Goal: Transaction & Acquisition: Purchase product/service

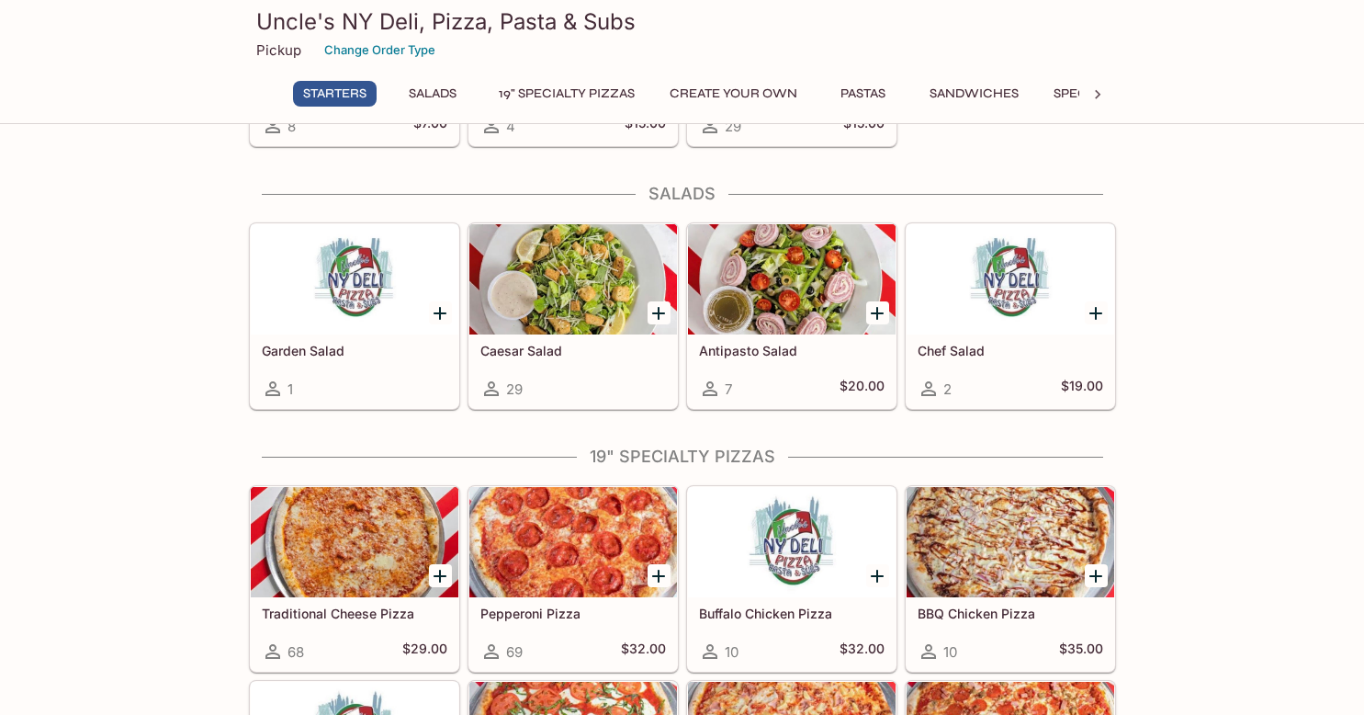
scroll to position [431, 0]
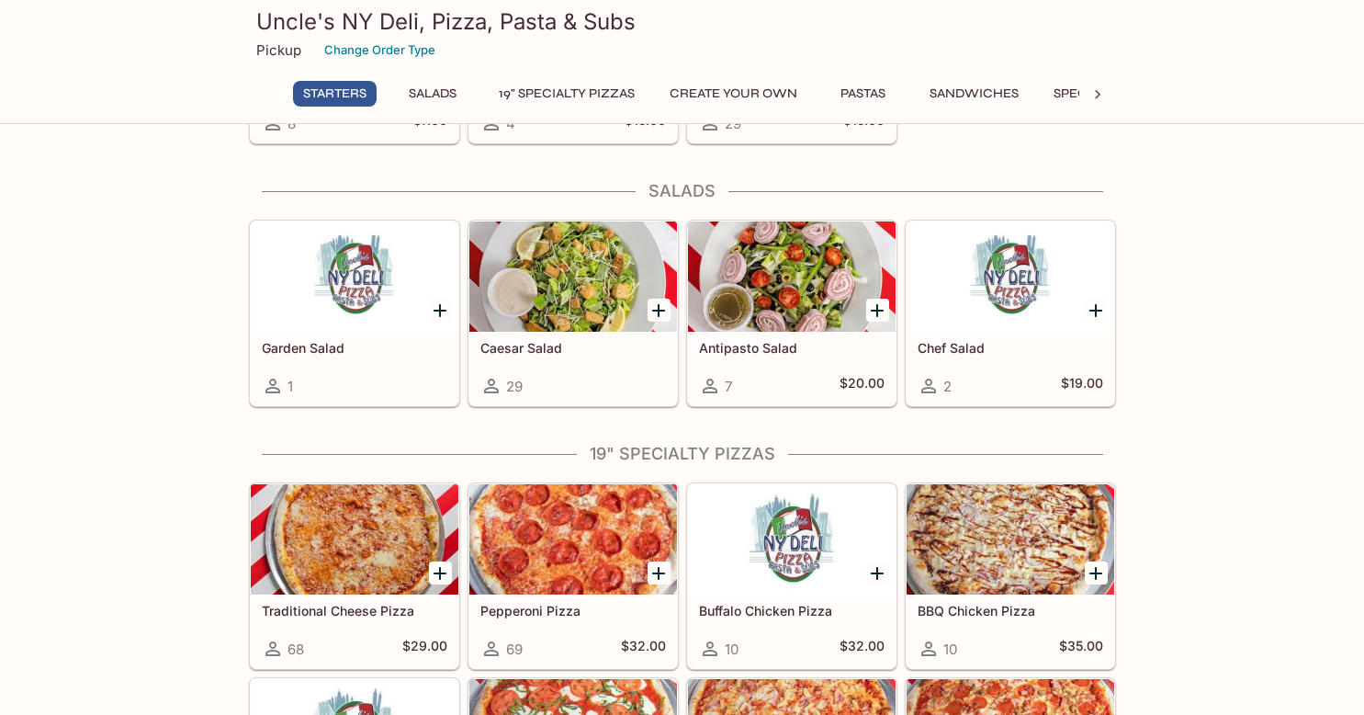
click at [578, 269] on div at bounding box center [573, 276] width 208 height 110
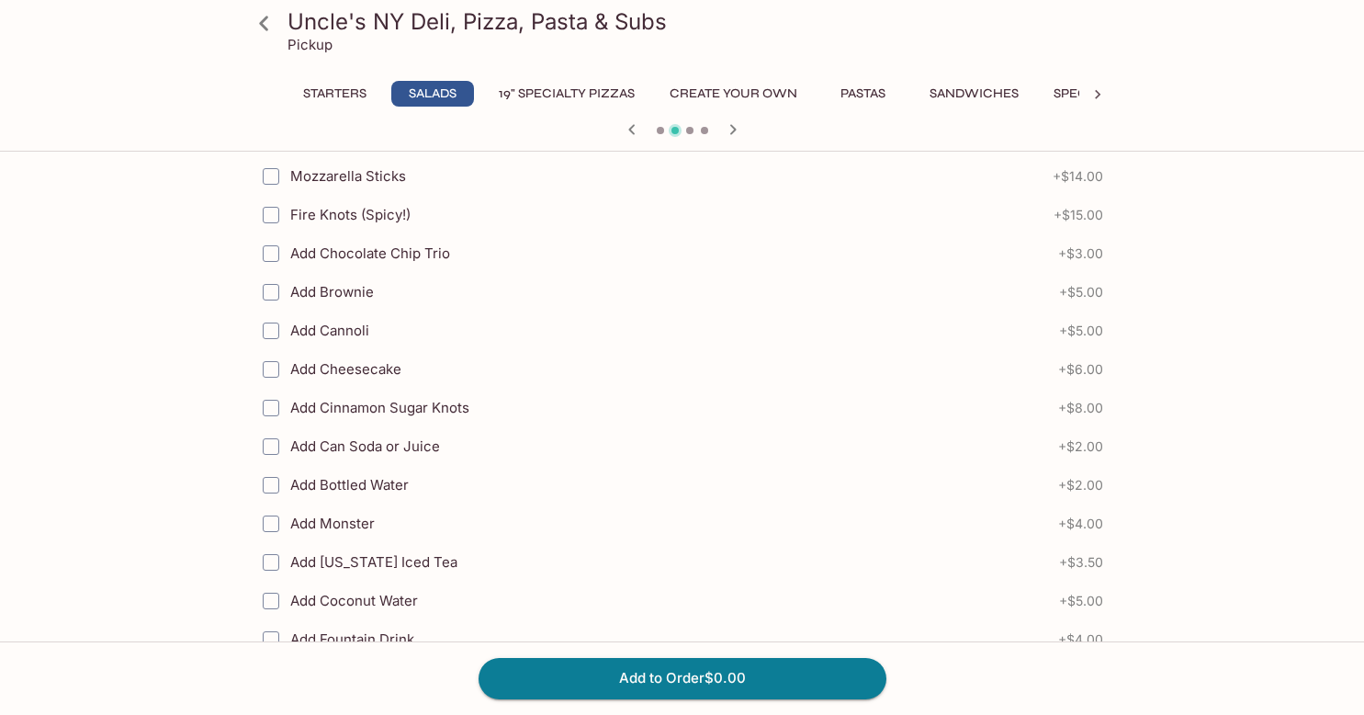
scroll to position [706, 0]
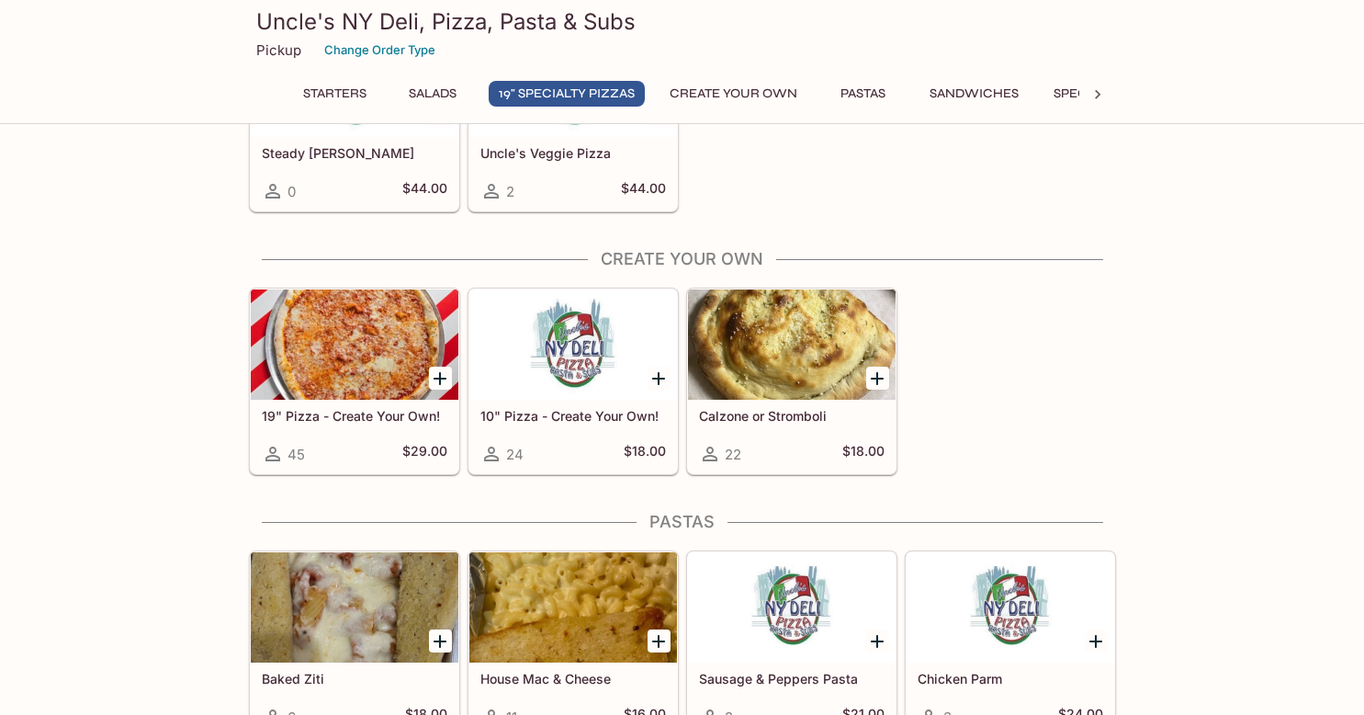
scroll to position [1460, 0]
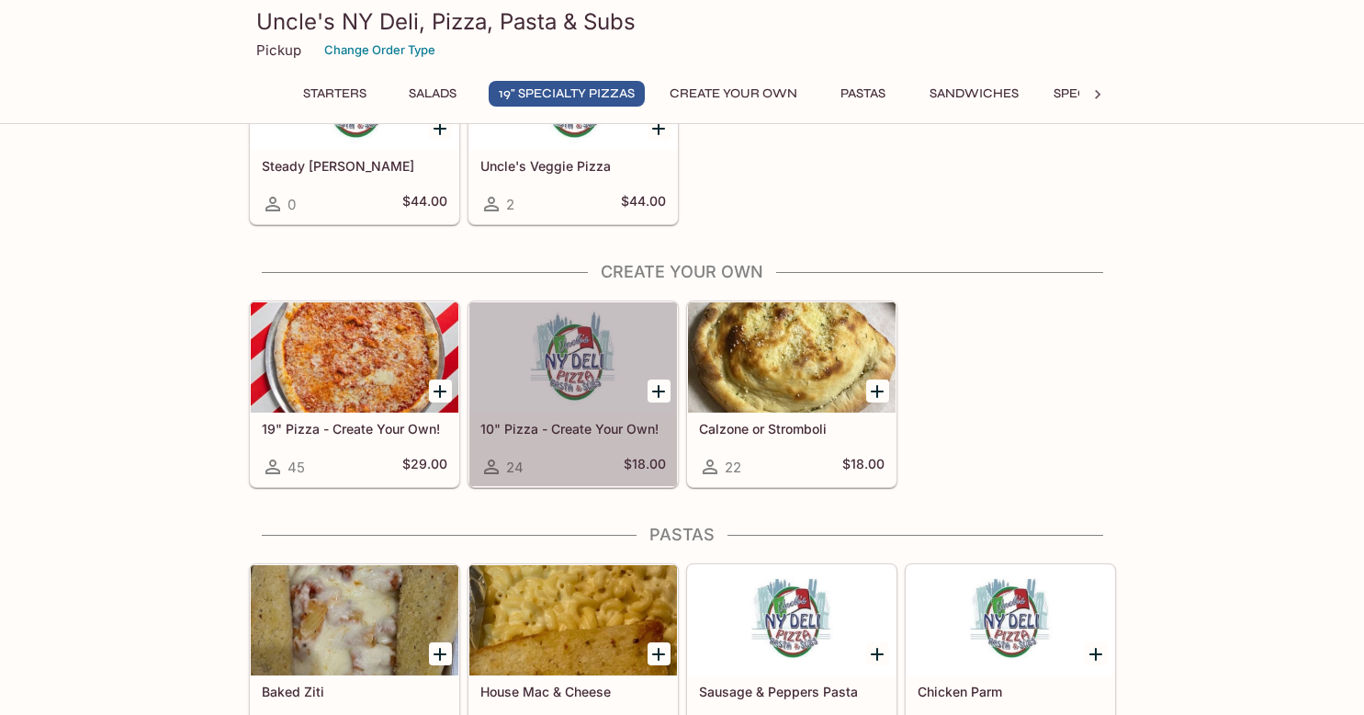
click at [538, 416] on div "10" Pizza - Create Your Own! 24 $18.00" at bounding box center [573, 448] width 208 height 73
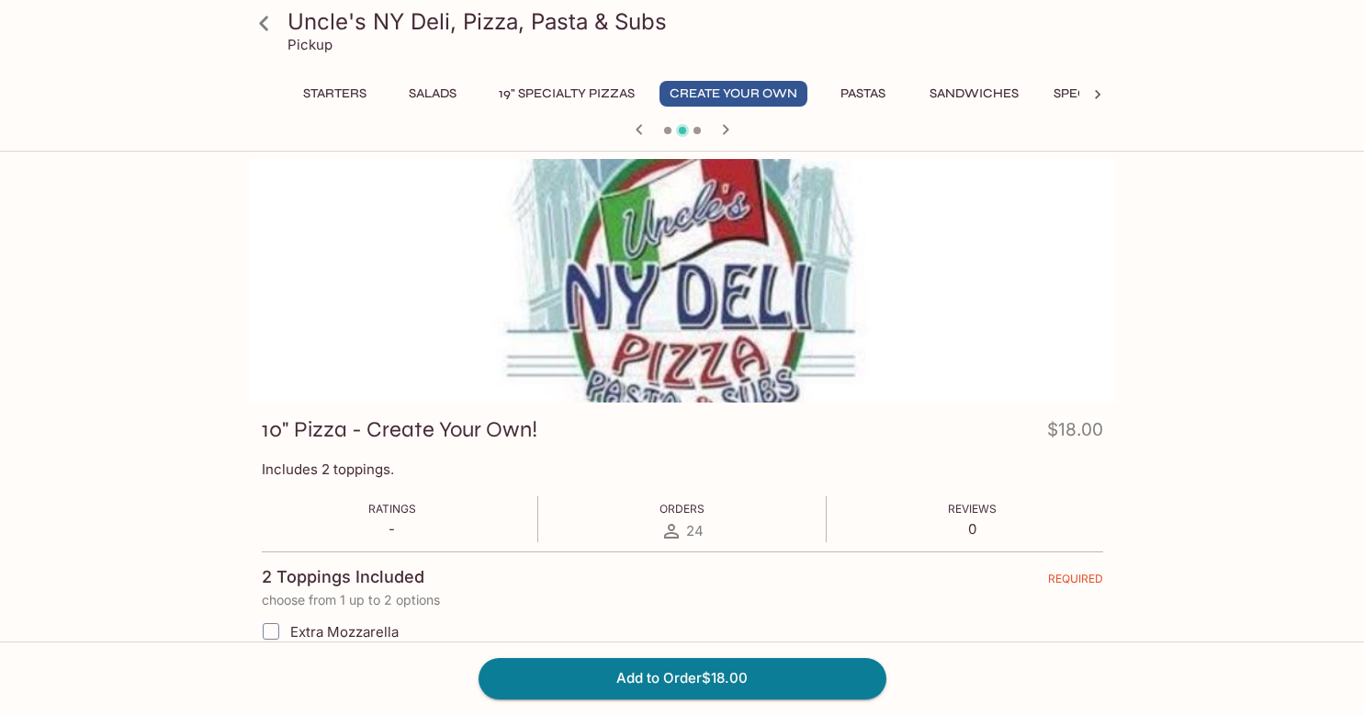
scroll to position [617, 0]
